Goal: Find specific page/section: Find specific page/section

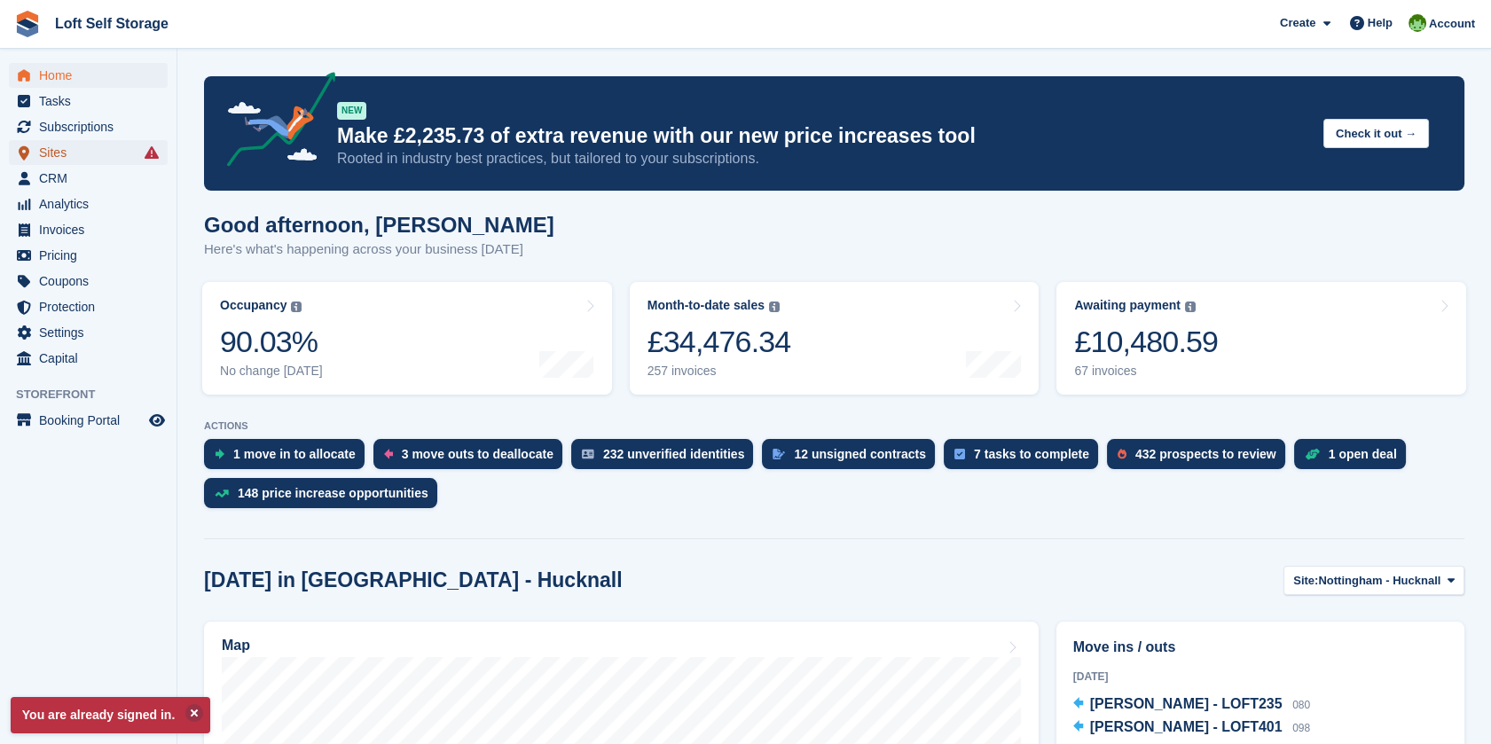
click at [104, 148] on span "Sites" at bounding box center [92, 152] width 106 height 25
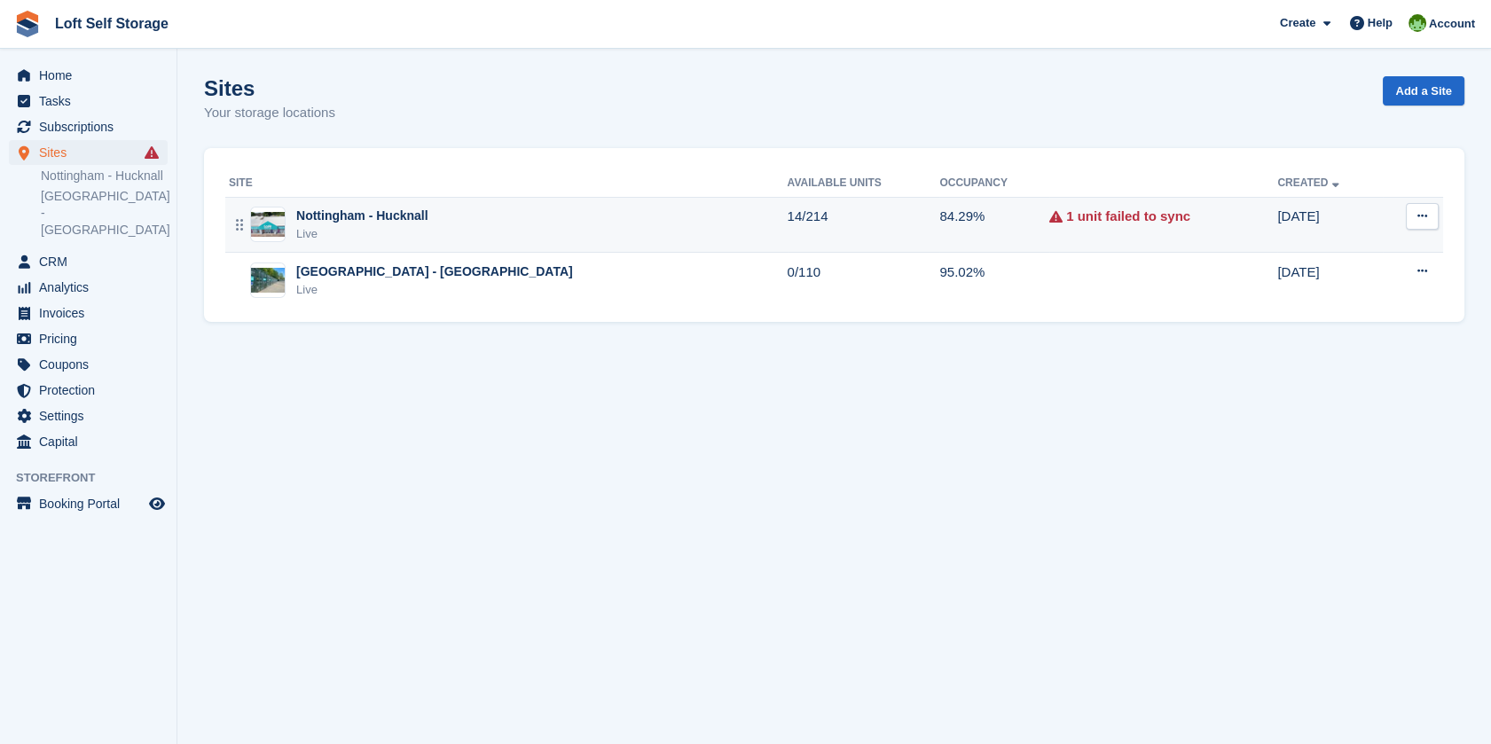
click at [594, 212] on div "Nottingham - Hucknall Live" at bounding box center [508, 225] width 559 height 36
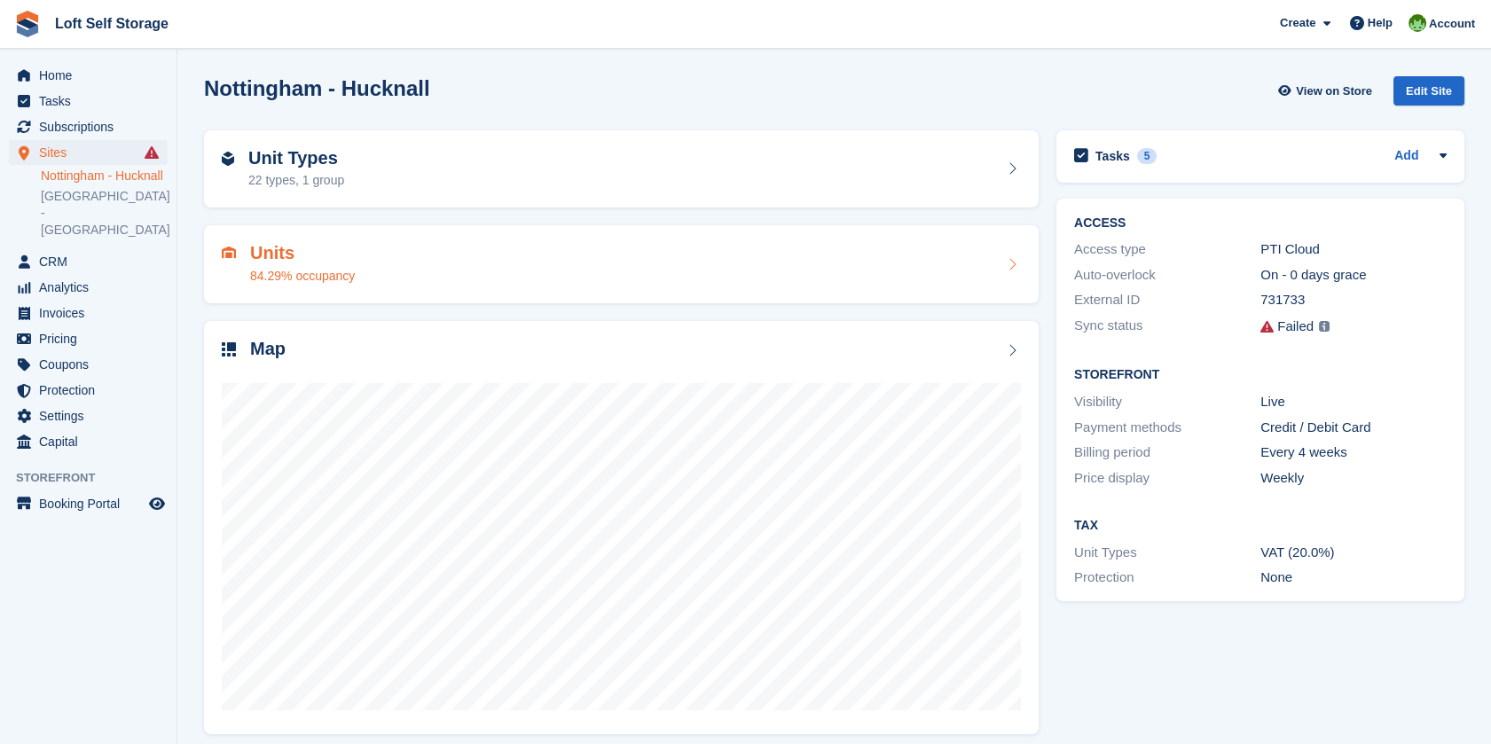
scroll to position [12, 0]
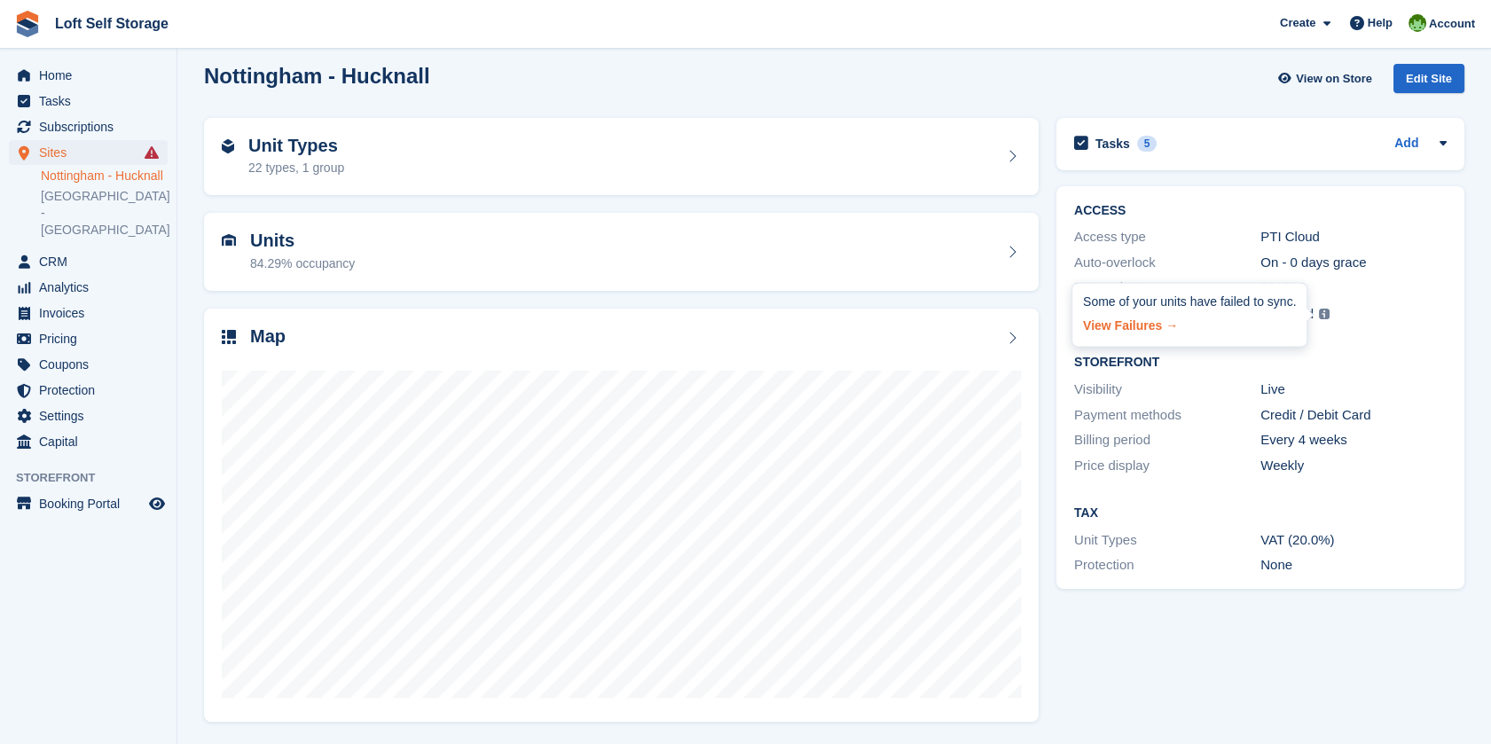
click at [1135, 326] on link "View Failures →" at bounding box center [1189, 323] width 213 height 25
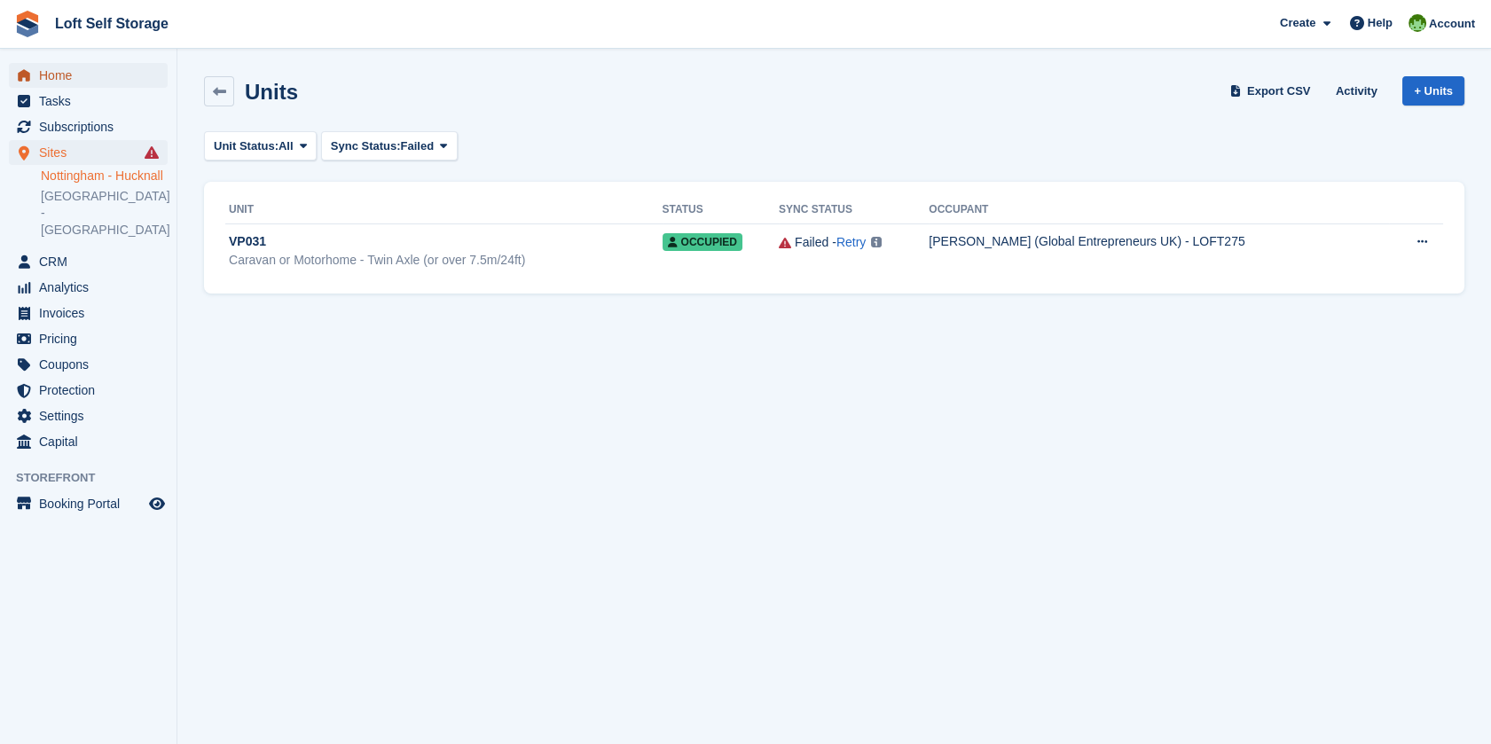
click at [73, 74] on span "Home" at bounding box center [92, 75] width 106 height 25
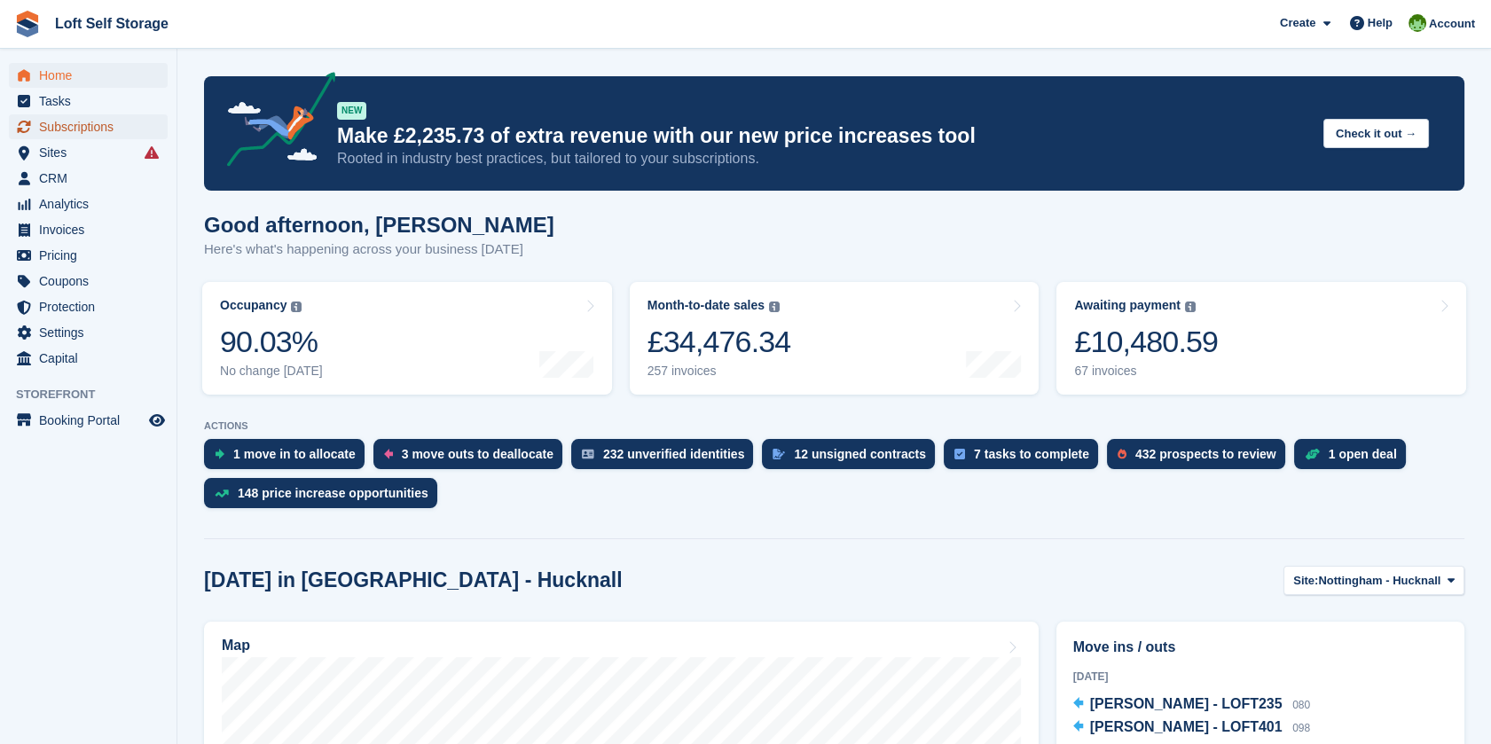
click at [62, 126] on span "Subscriptions" at bounding box center [92, 126] width 106 height 25
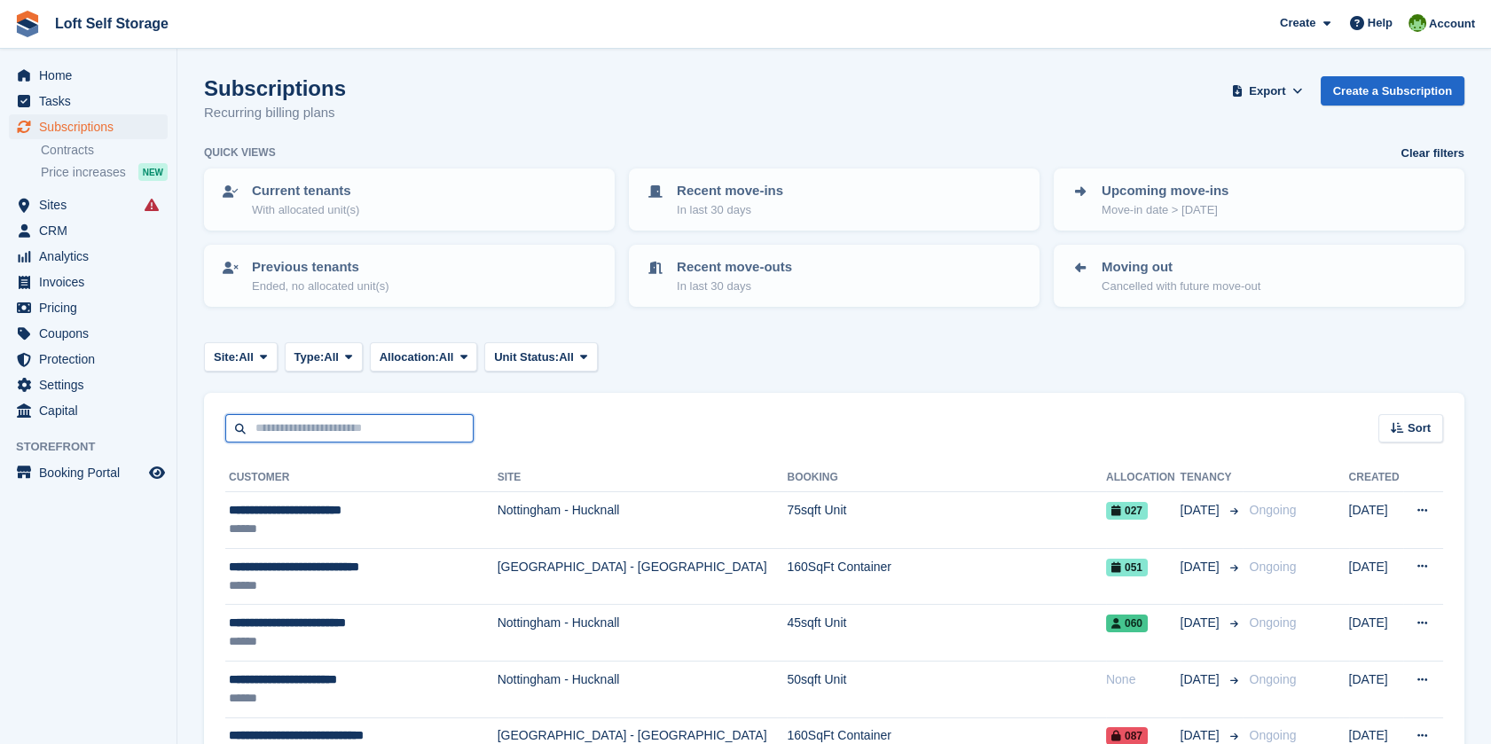
click at [412, 428] on input "text" at bounding box center [349, 428] width 248 height 29
type input "*******"
drag, startPoint x: 314, startPoint y: 428, endPoint x: 175, endPoint y: 420, distance: 139.5
type input "*****"
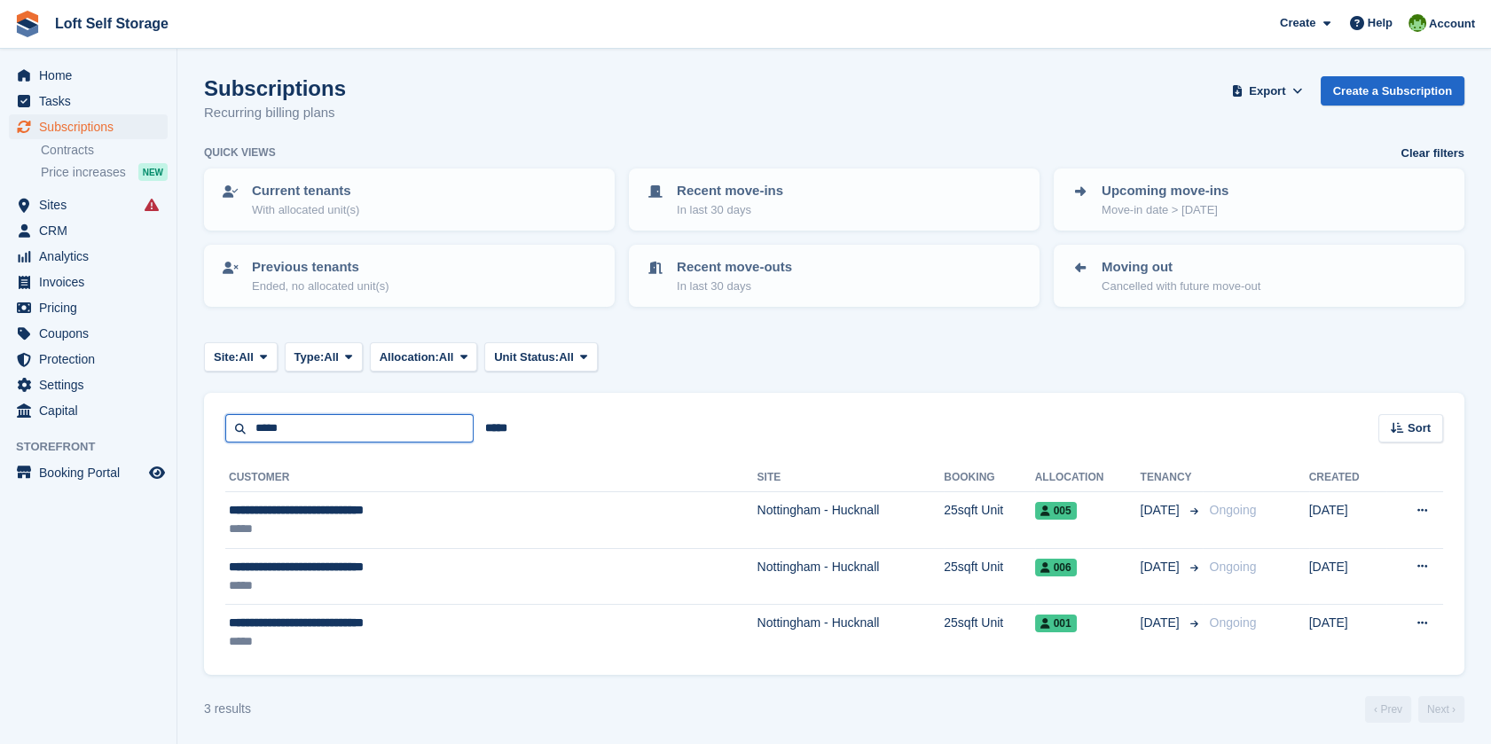
drag, startPoint x: 307, startPoint y: 426, endPoint x: 200, endPoint y: 419, distance: 106.7
click at [200, 419] on section "Subscriptions Recurring billing plans Export Export Subscriptions Export a CSV …" at bounding box center [834, 375] width 1314 height 750
type input "*"
type input "*******"
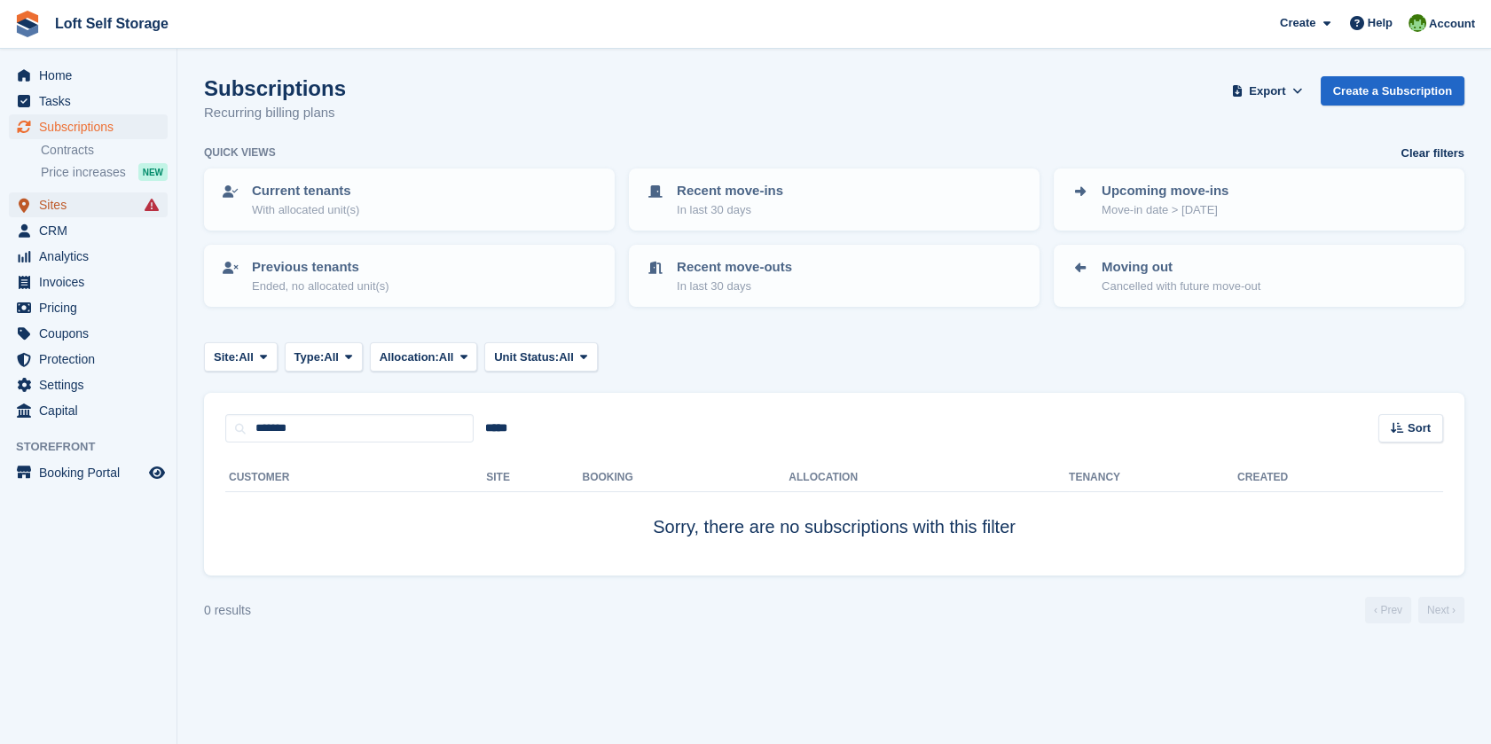
click at [72, 209] on span "Sites" at bounding box center [92, 204] width 106 height 25
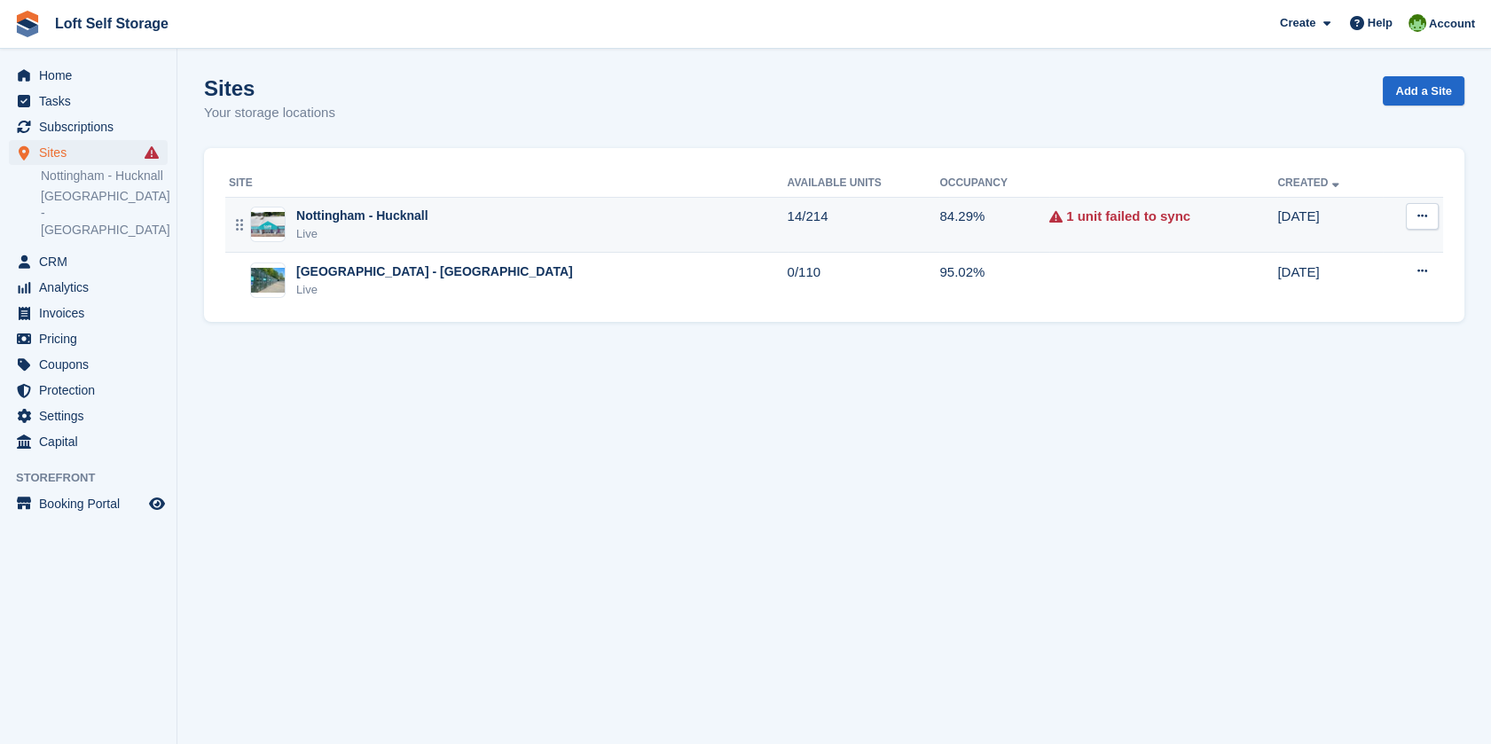
click at [425, 218] on div "Nottingham - Hucknall" at bounding box center [362, 216] width 132 height 19
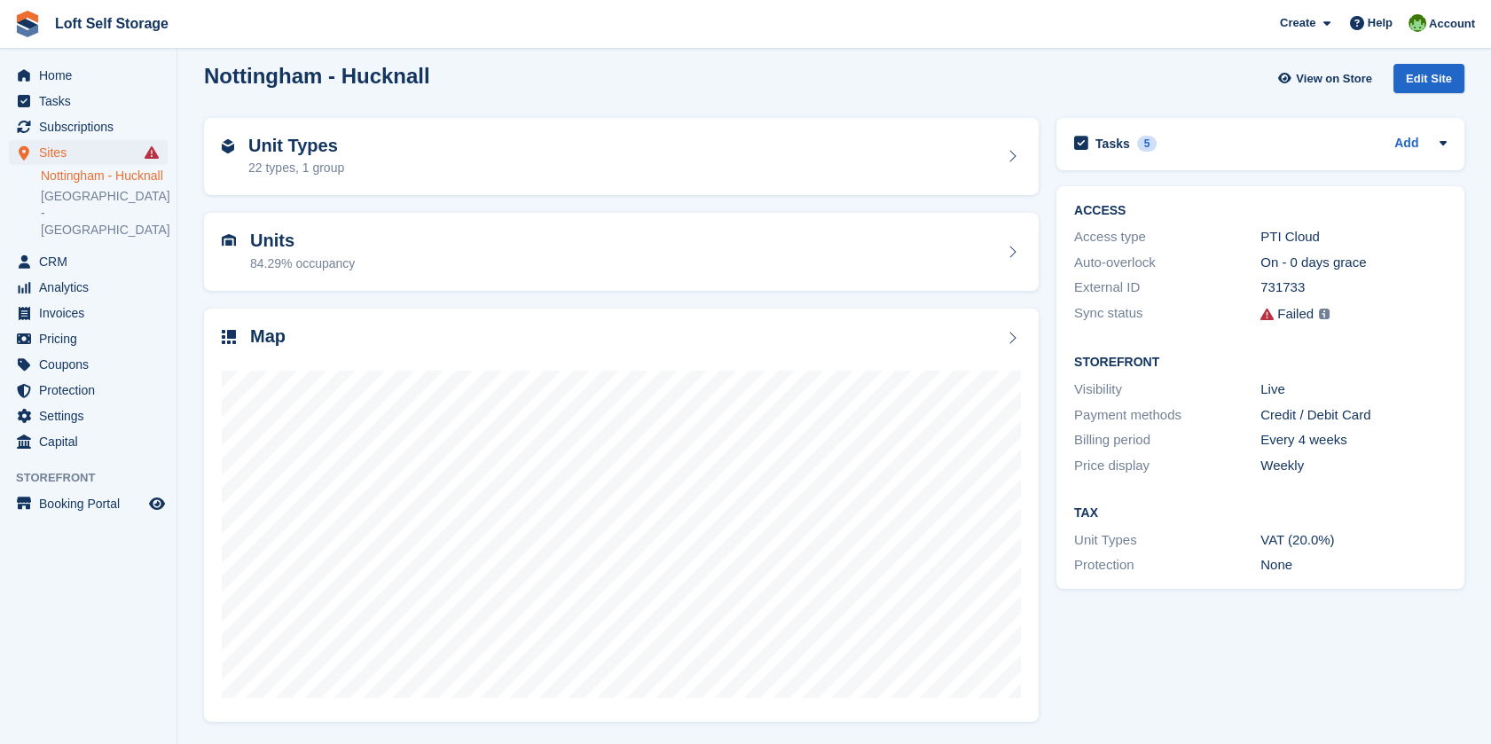
scroll to position [12, 0]
